Goal: Information Seeking & Learning: Learn about a topic

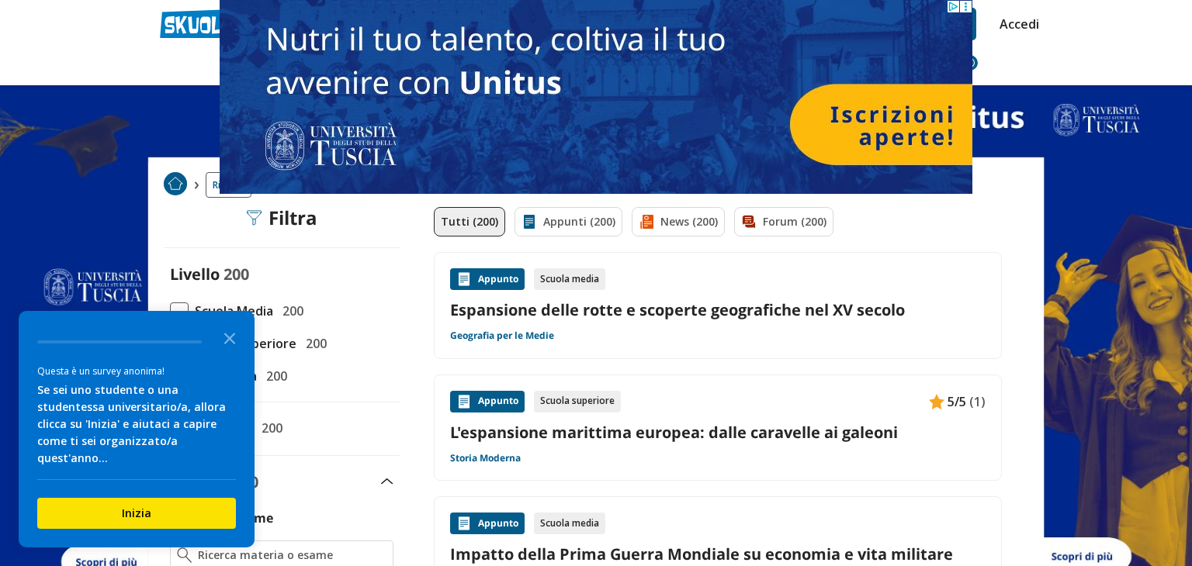
click at [183, 312] on span at bounding box center [179, 312] width 19 height 19
click at [170, 311] on input "Scuola Media 200" at bounding box center [170, 311] width 0 height 0
click at [227, 353] on icon "Close the survey" at bounding box center [229, 337] width 31 height 31
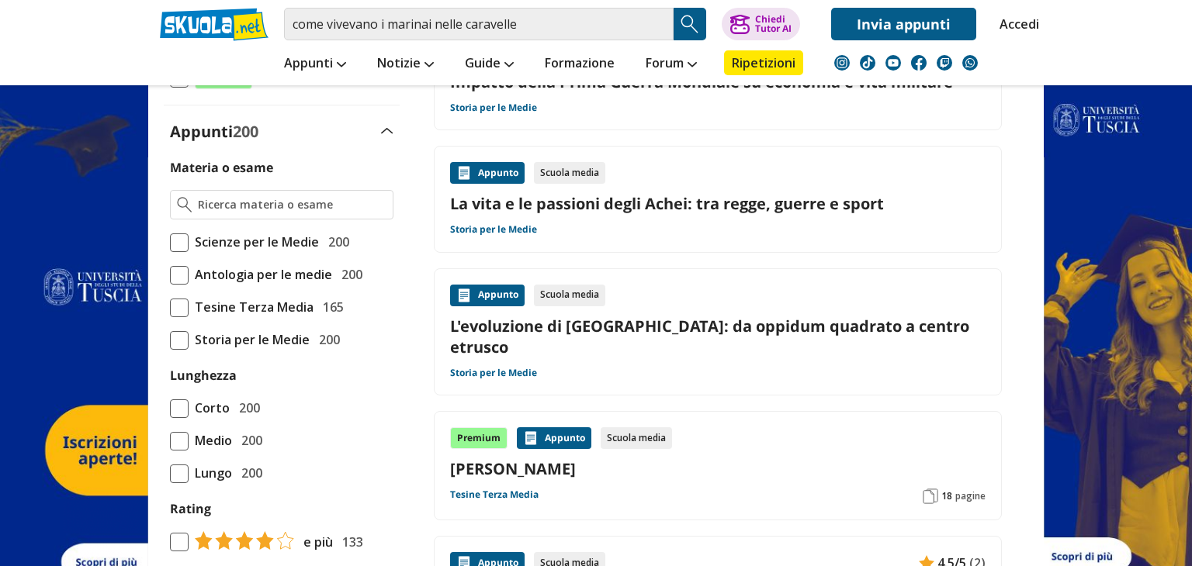
scroll to position [353, 0]
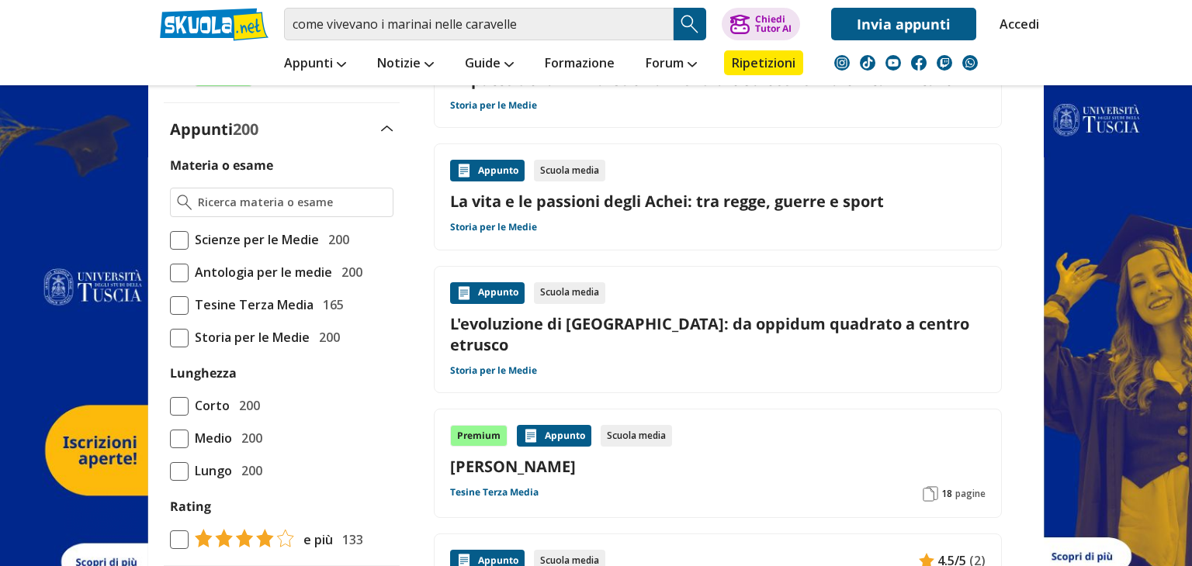
click at [175, 345] on span at bounding box center [179, 338] width 19 height 19
click at [170, 338] on input "Storia per le Medie 200" at bounding box center [170, 338] width 0 height 0
click at [177, 413] on span at bounding box center [179, 406] width 19 height 19
click at [170, 406] on input "Corto 200" at bounding box center [170, 406] width 0 height 0
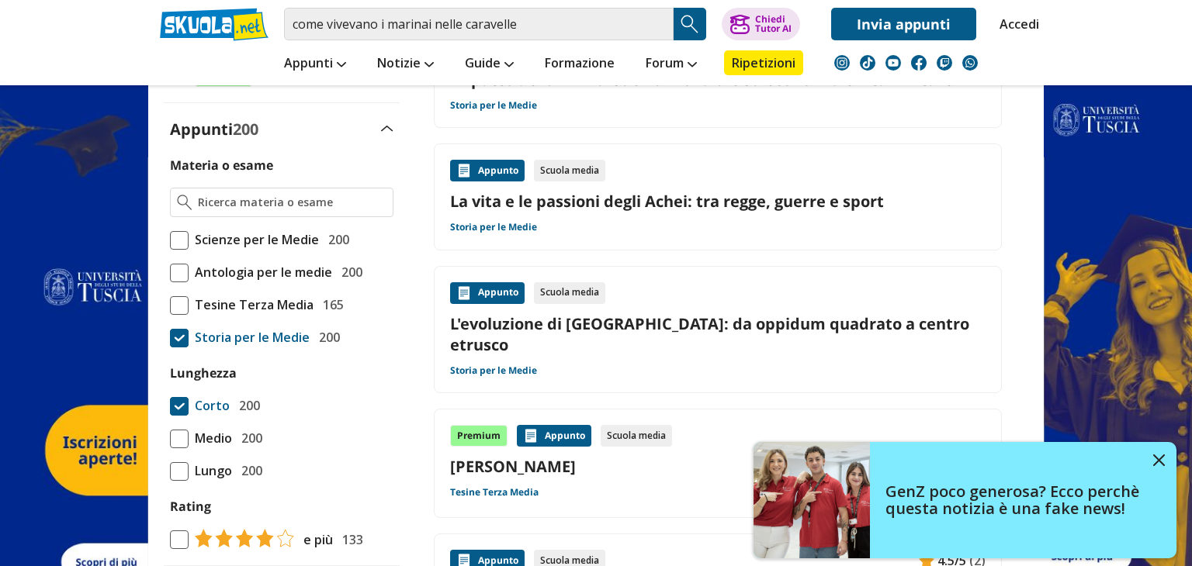
click at [177, 444] on span at bounding box center [179, 439] width 19 height 19
click at [170, 438] on input "Medio 200" at bounding box center [170, 438] width 0 height 0
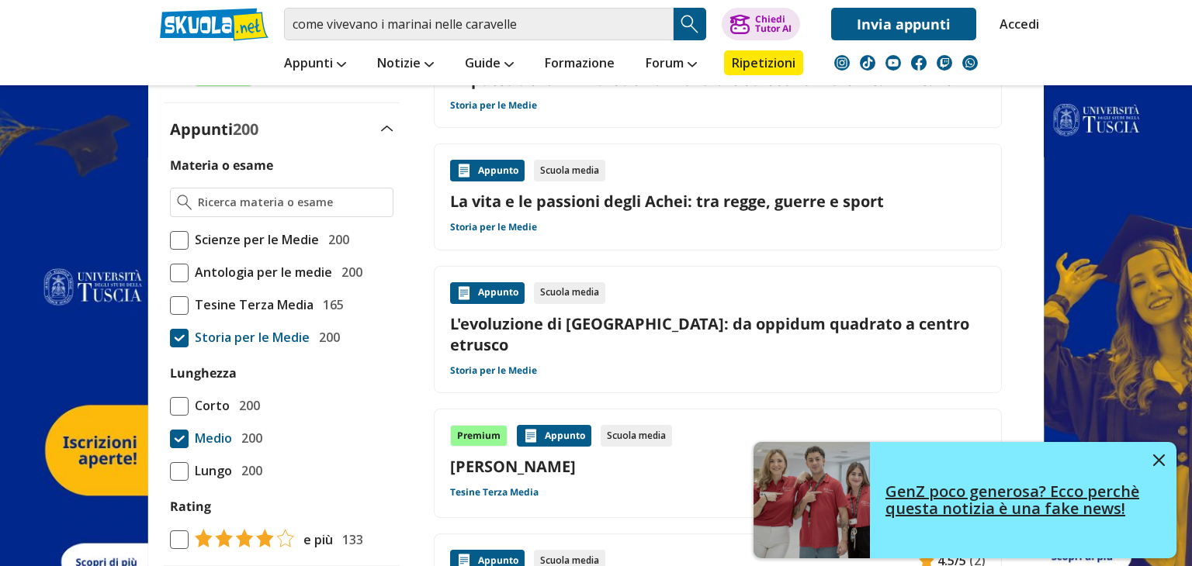
click at [1151, 465] on link "GenZ poco generosa? Ecco perchè questa notizia è una fake news!" at bounding box center [965, 500] width 423 height 116
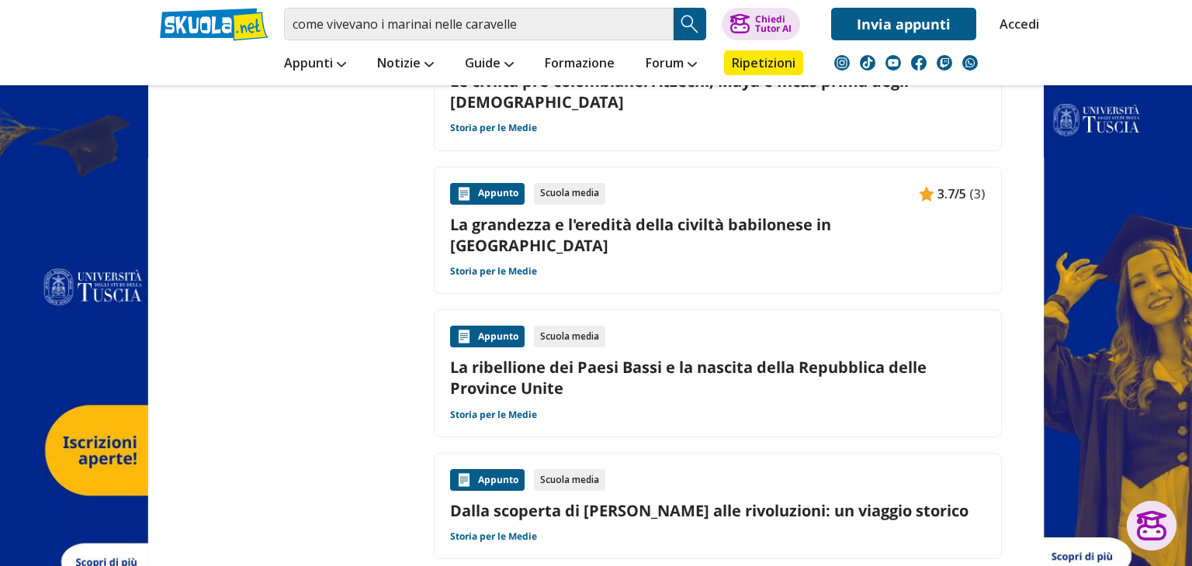
scroll to position [1977, 0]
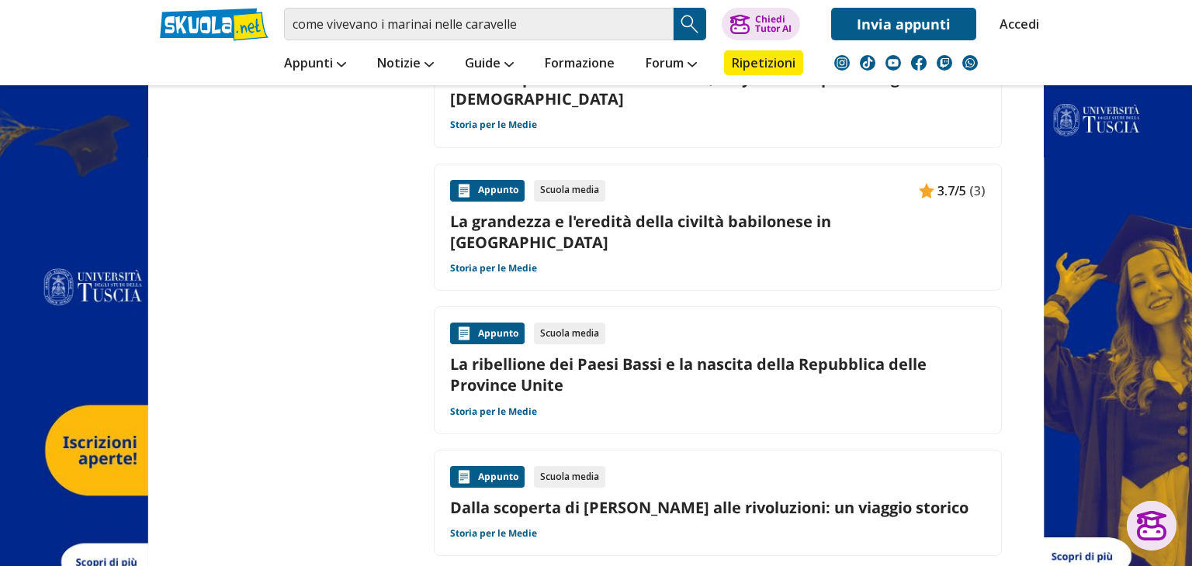
click at [868, 497] on link "Dalla scoperta di Colombo alle rivoluzioni: un viaggio storico" at bounding box center [717, 507] width 535 height 21
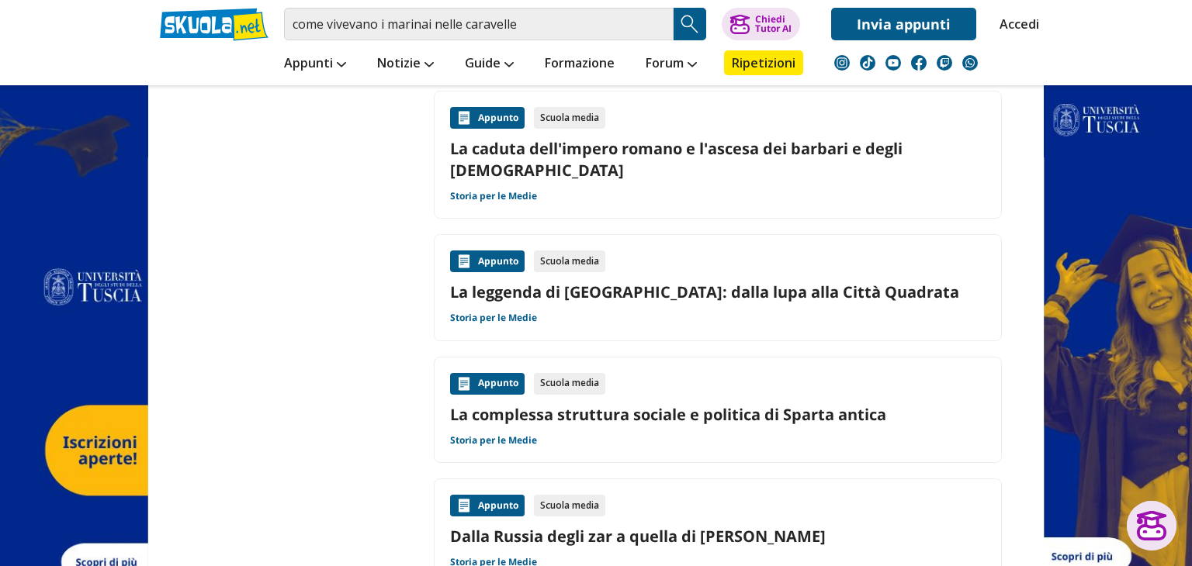
scroll to position [2458, 0]
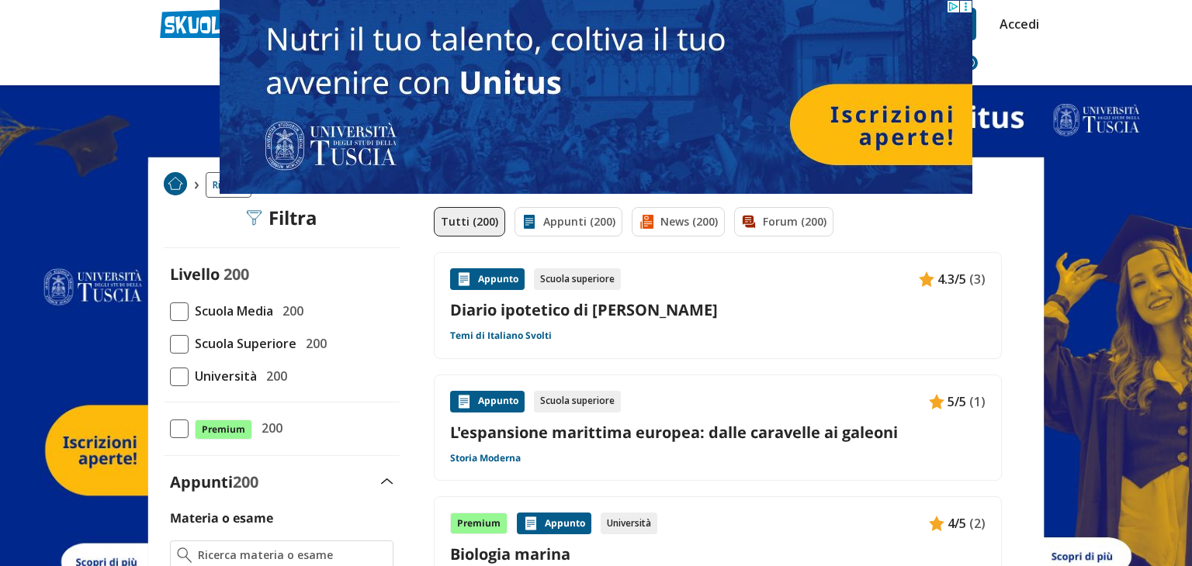
click at [174, 310] on span at bounding box center [179, 312] width 19 height 19
click at [170, 311] on input "Scuola Media 200" at bounding box center [170, 311] width 0 height 0
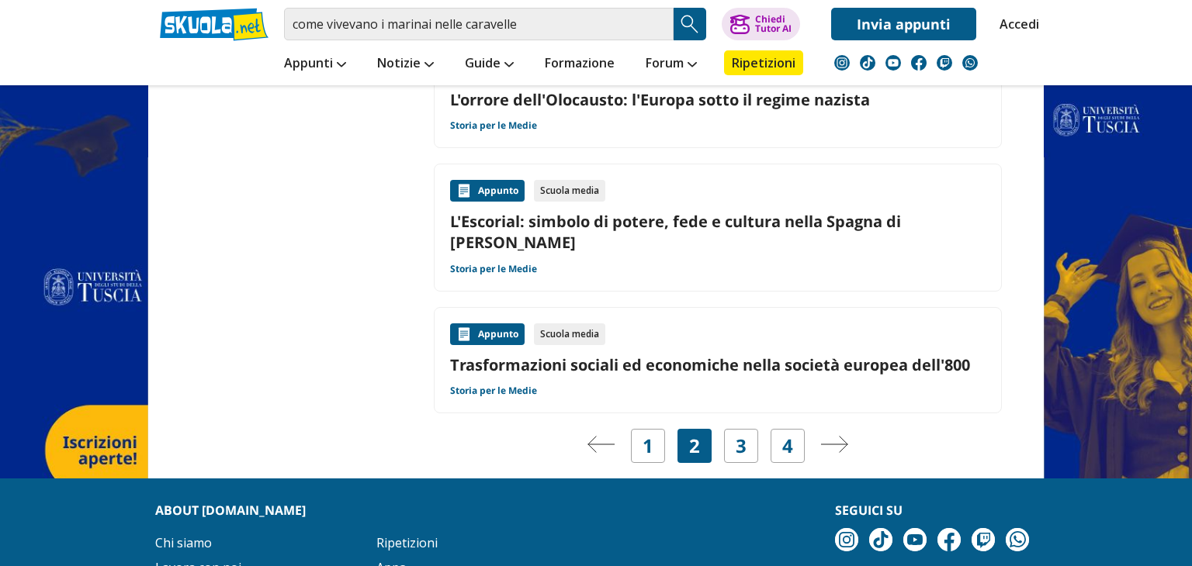
scroll to position [2413, 0]
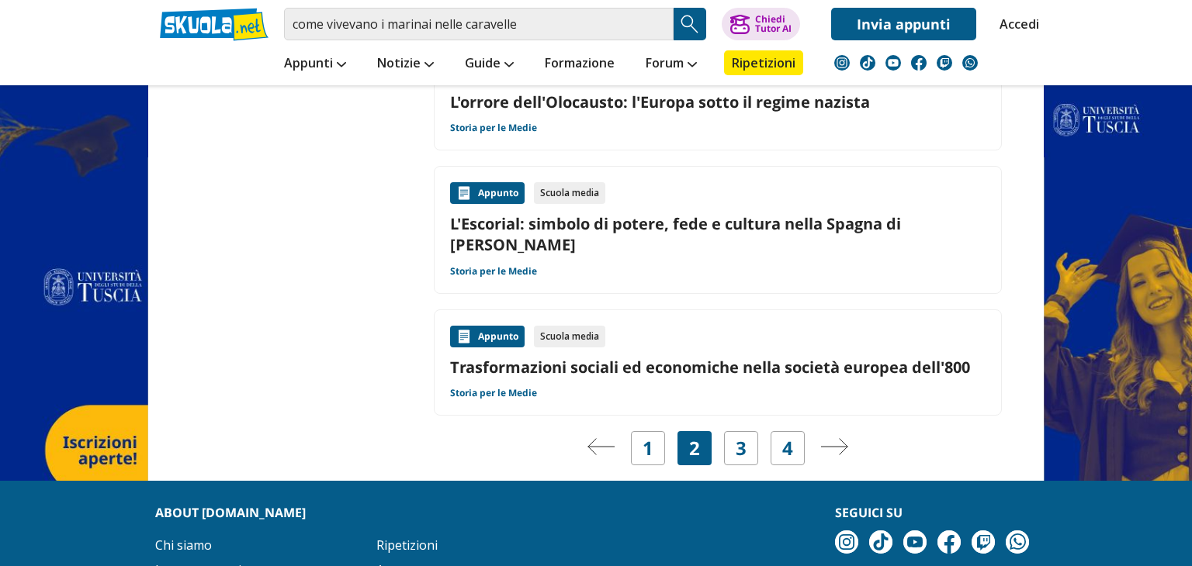
click at [590, 438] on link "Pagina precedente" at bounding box center [601, 449] width 28 height 22
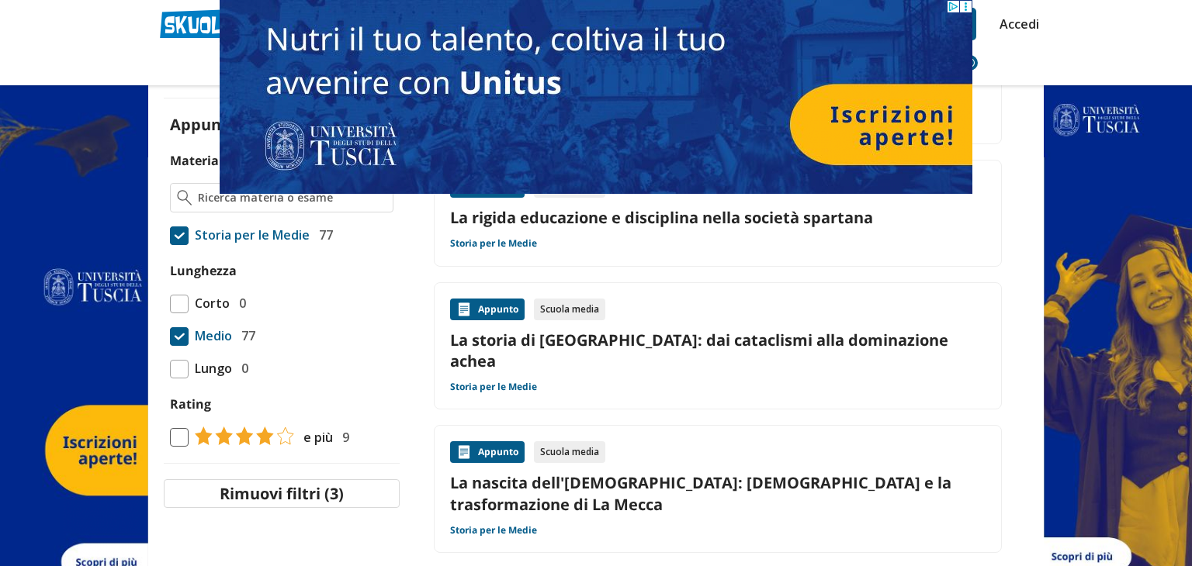
scroll to position [366, 0]
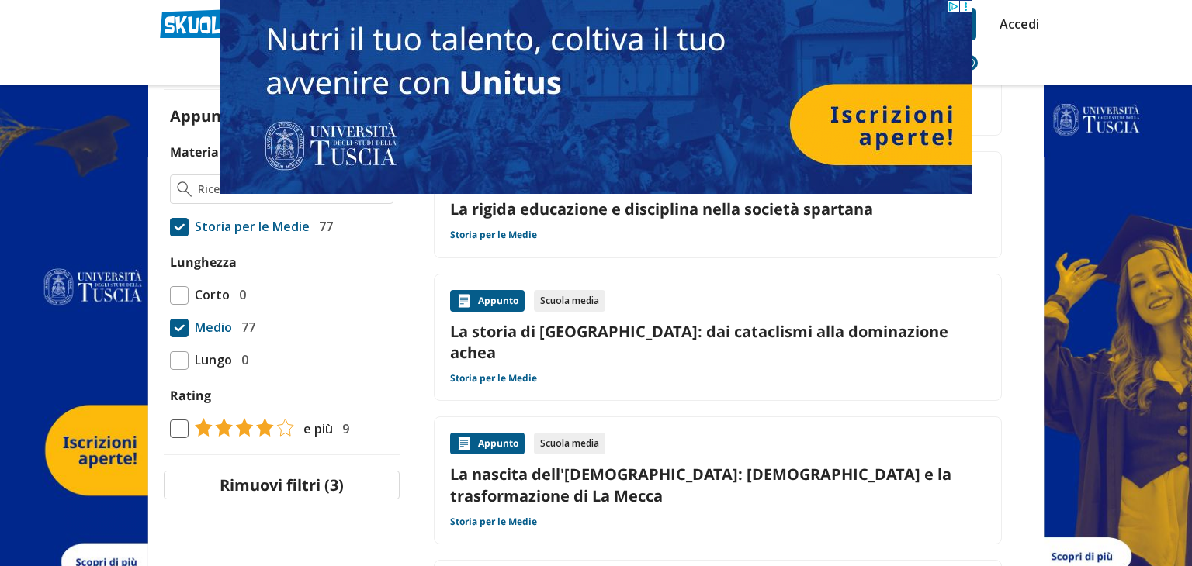
click at [701, 115] on img at bounding box center [596, 97] width 753 height 194
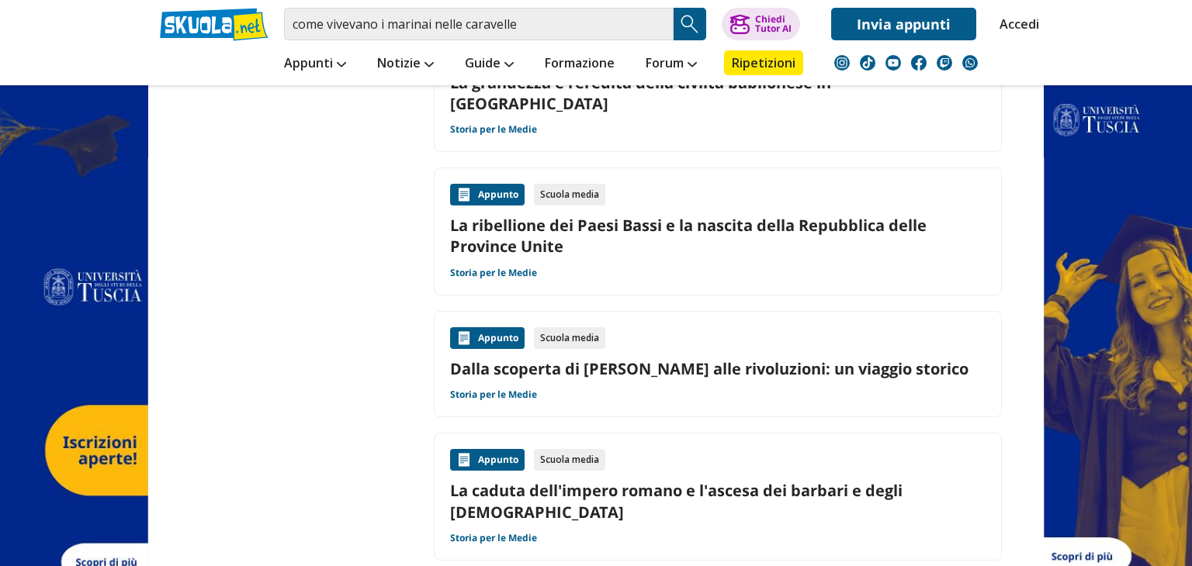
scroll to position [1926, 0]
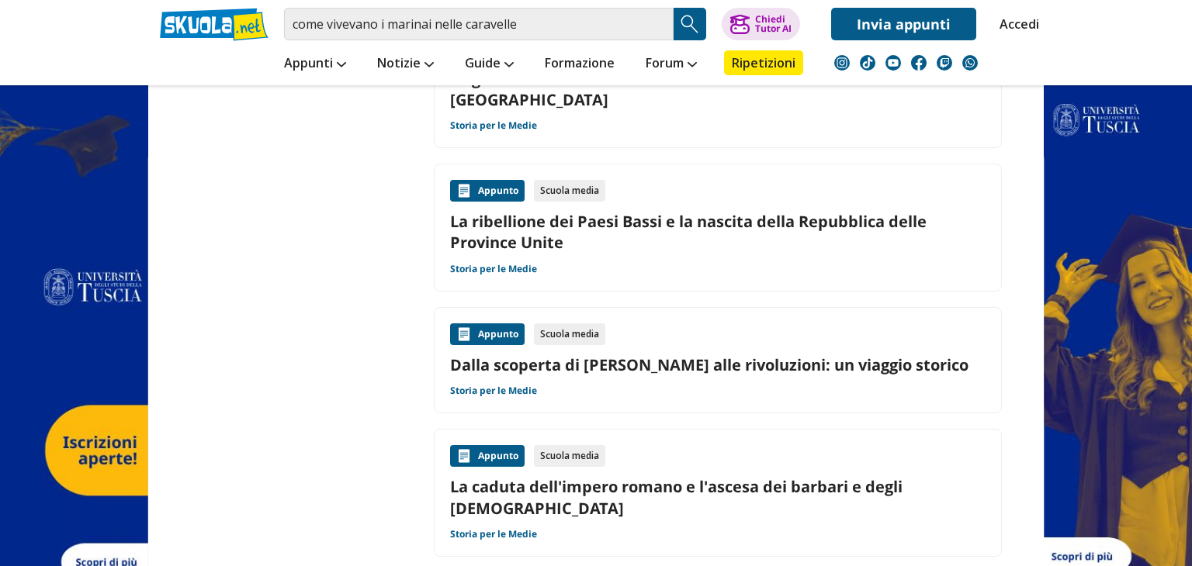
click at [888, 355] on link "Dalla scoperta di Colombo alle rivoluzioni: un viaggio storico" at bounding box center [717, 365] width 535 height 21
